Goal: Find specific page/section: Find specific page/section

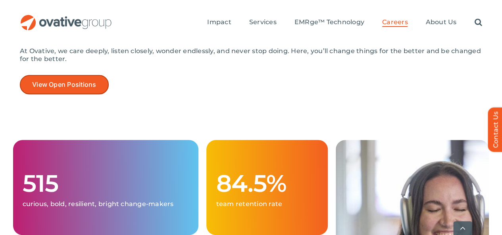
click at [79, 81] on span "View Open Positions" at bounding box center [64, 85] width 64 height 8
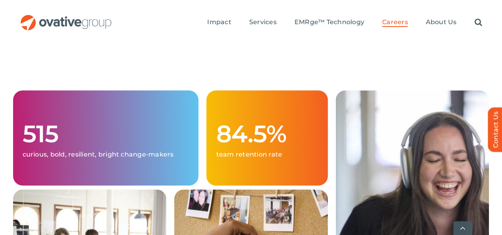
scroll to position [222, 0]
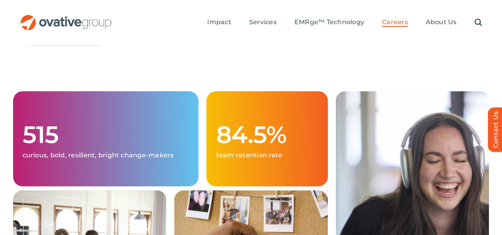
drag, startPoint x: 72, startPoint y: 36, endPoint x: 76, endPoint y: 32, distance: 5.9
click at [76, 32] on div "At Ovative, we care deeply, listen closely, wonder endlessly, and never stop do…" at bounding box center [251, 33] width 463 height 71
click at [76, 32] on link "View Open Positions" at bounding box center [64, 35] width 89 height 19
